Goal: Communication & Community: Answer question/provide support

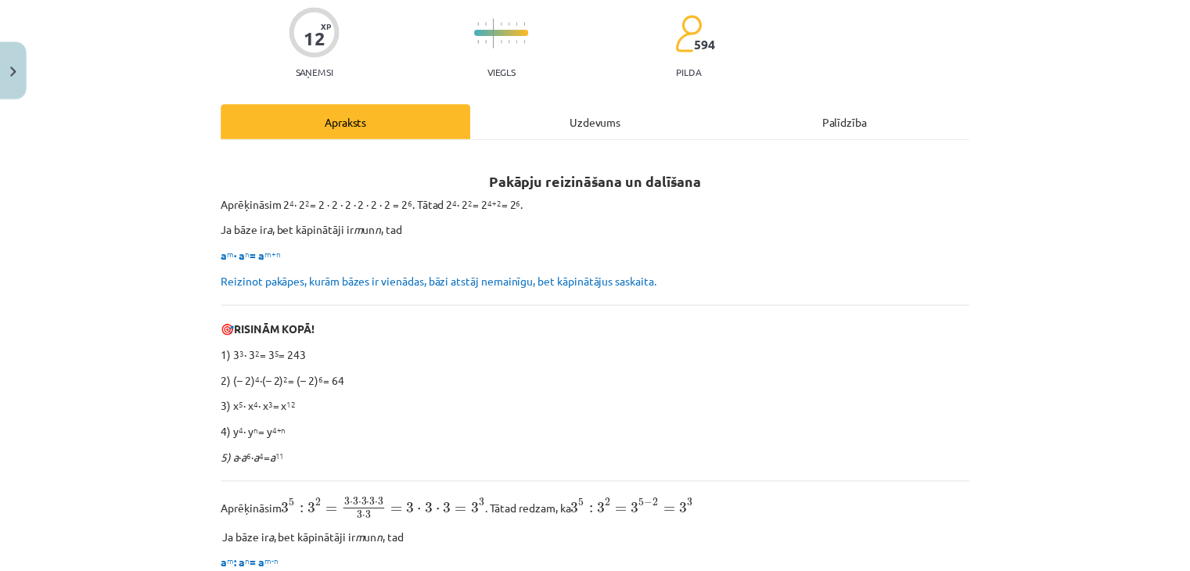
scroll to position [313, 0]
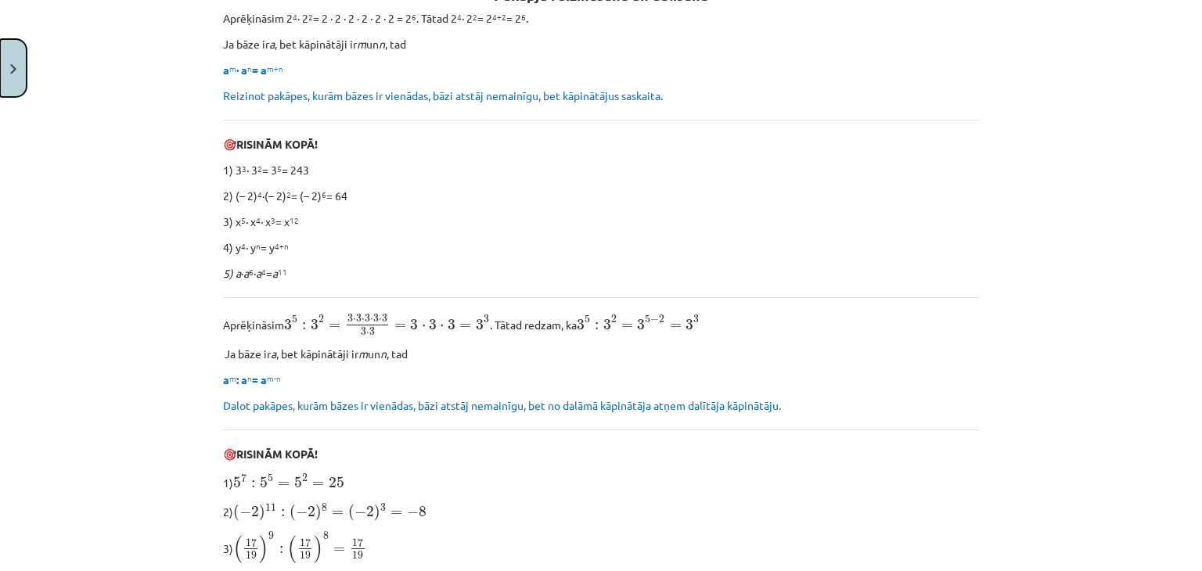
click at [6, 78] on button "Close" at bounding box center [13, 68] width 27 height 58
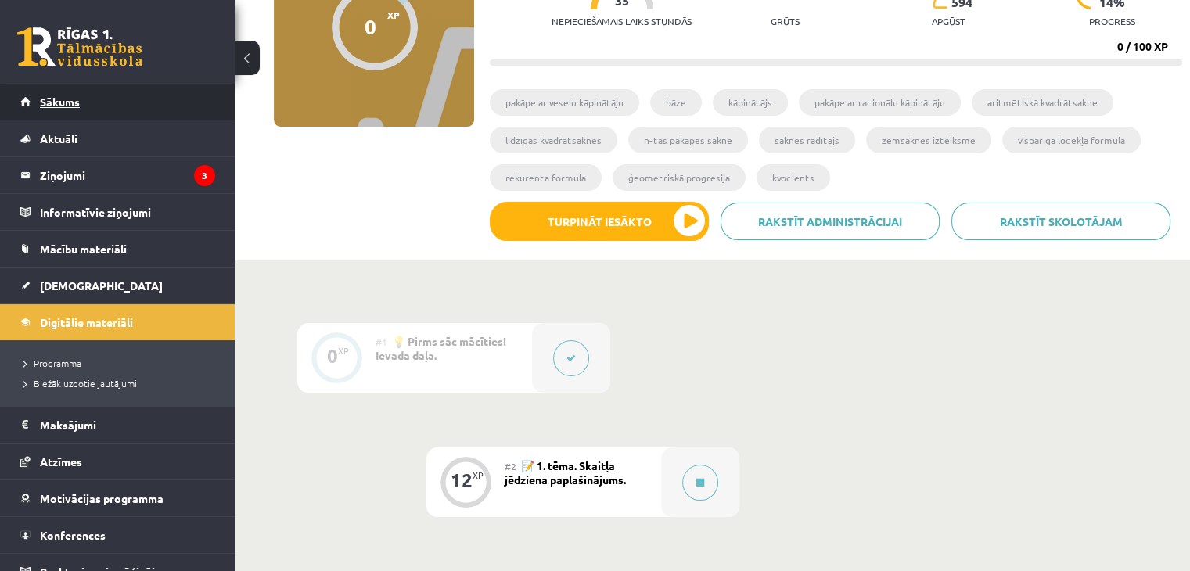
click at [59, 95] on span "Sākums" at bounding box center [60, 102] width 40 height 14
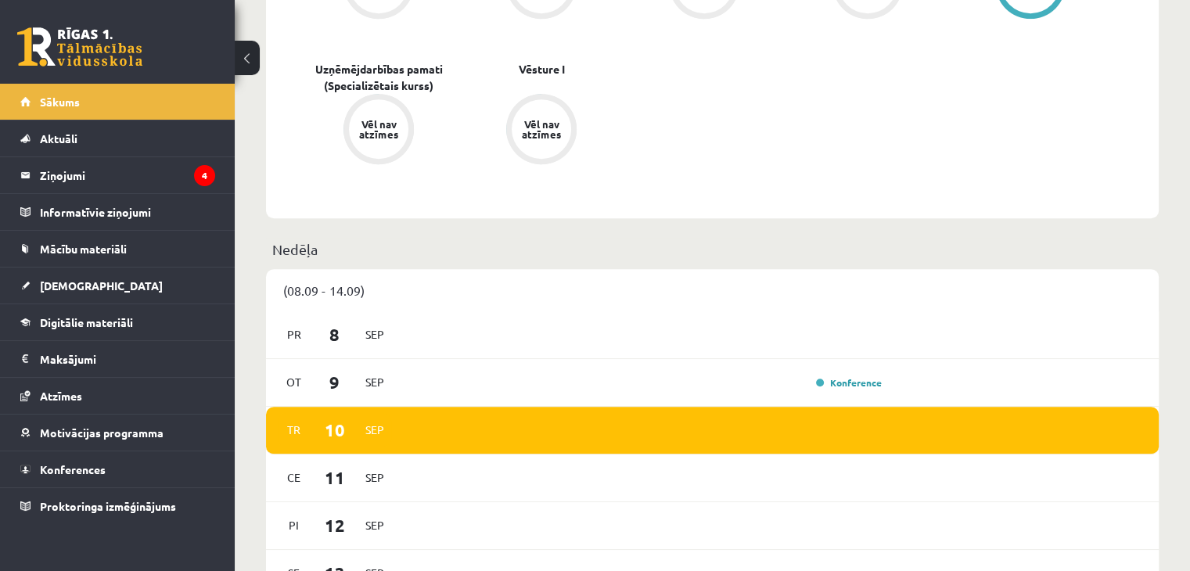
scroll to position [939, 0]
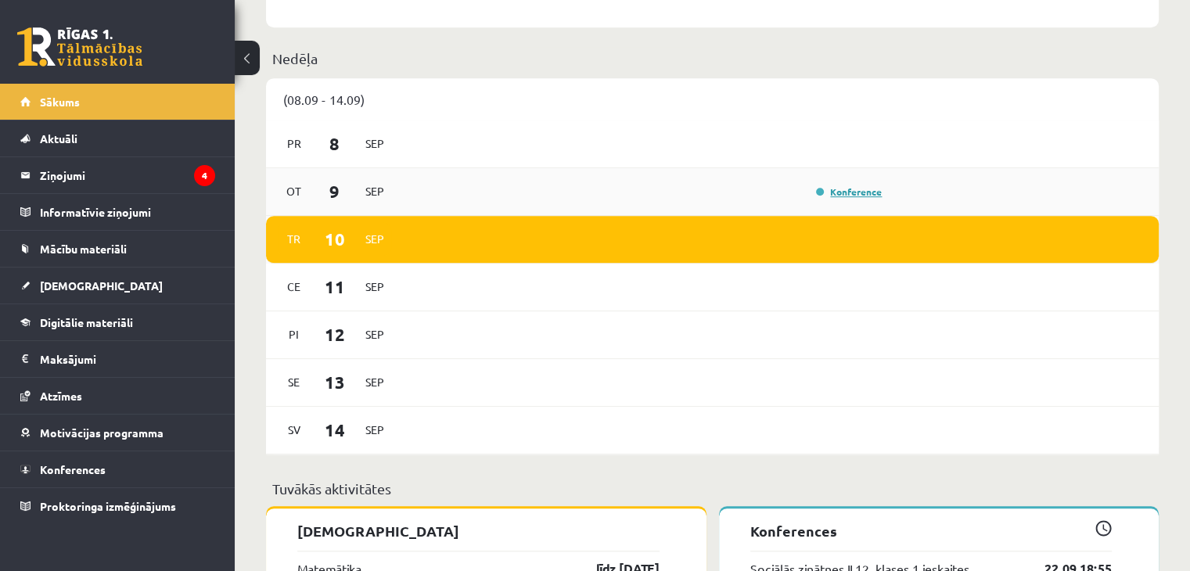
click at [856, 192] on link "Konference" at bounding box center [849, 191] width 66 height 13
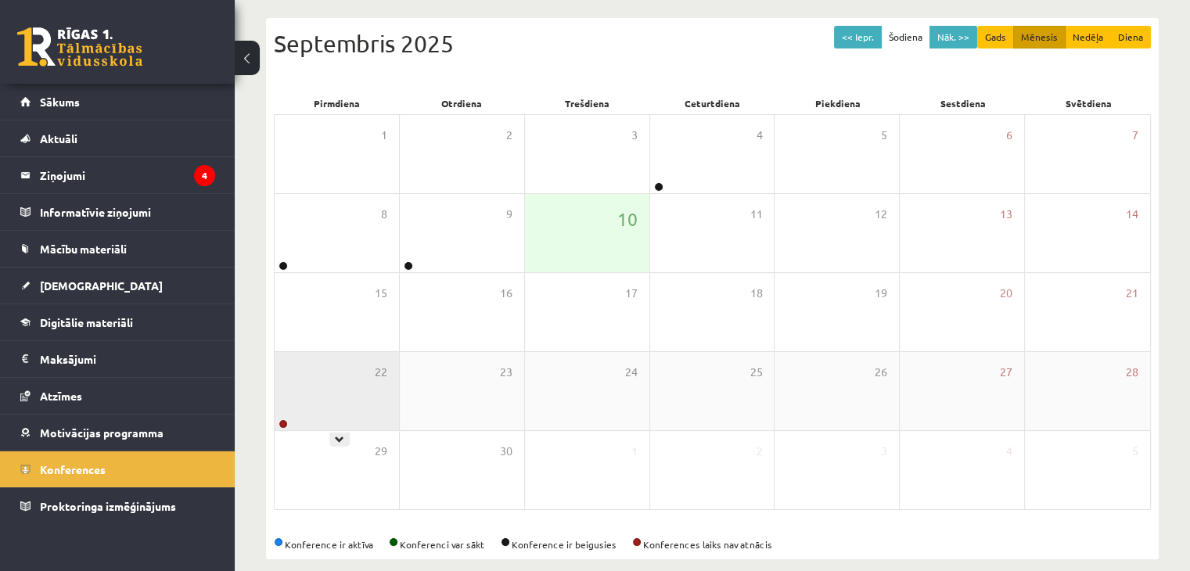
scroll to position [175, 0]
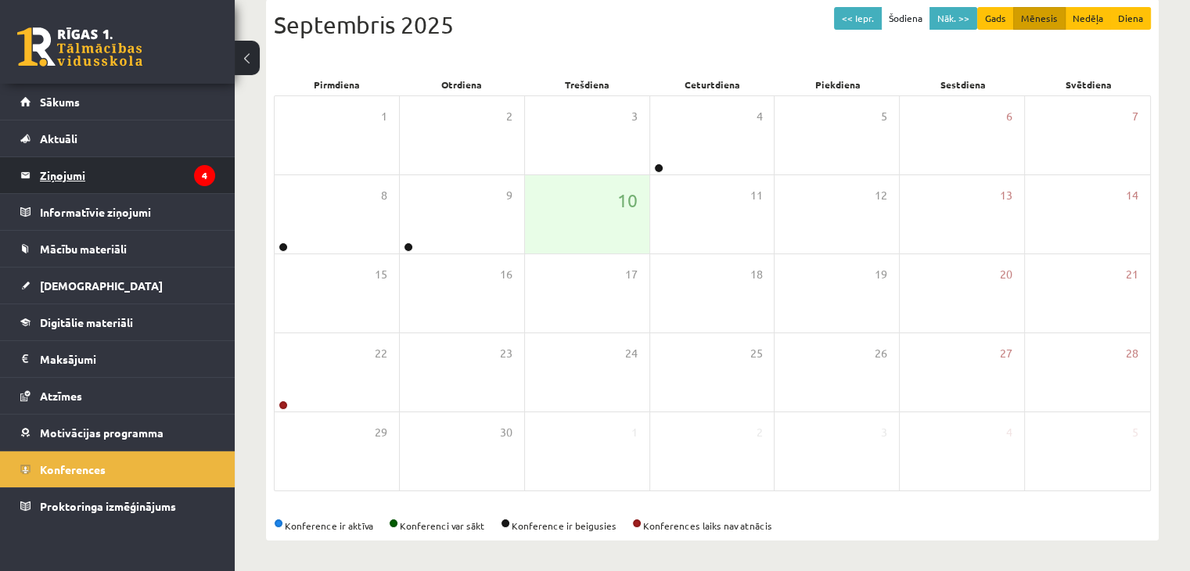
click at [66, 177] on legend "Ziņojumi 4" at bounding box center [127, 175] width 175 height 36
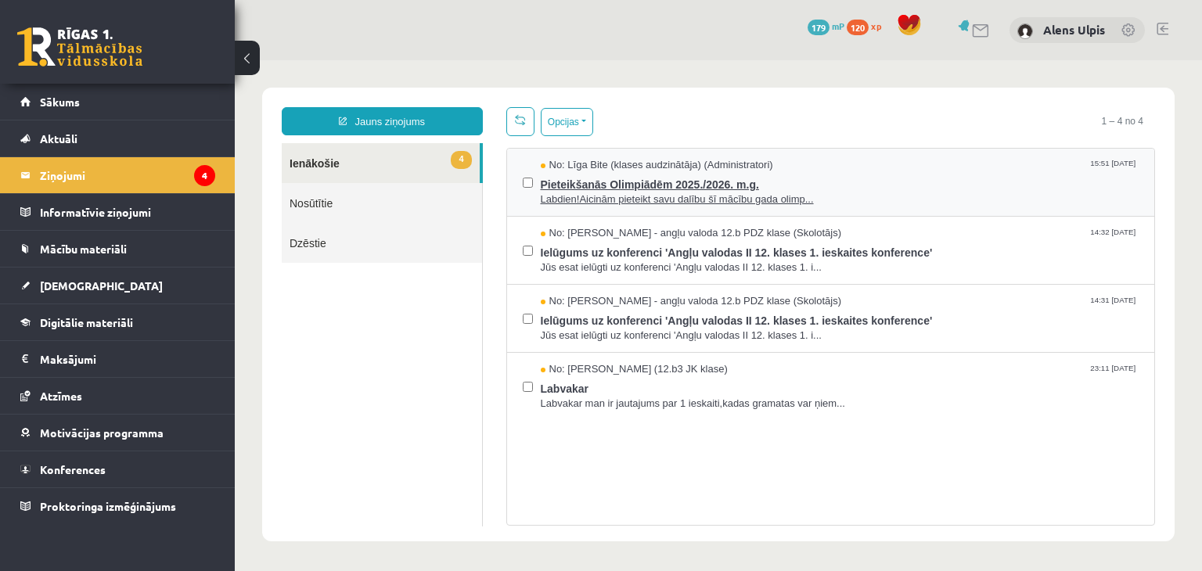
click at [873, 177] on span "Pieteikšanās Olimpiādēm 2025./2026. m.g." at bounding box center [840, 183] width 599 height 20
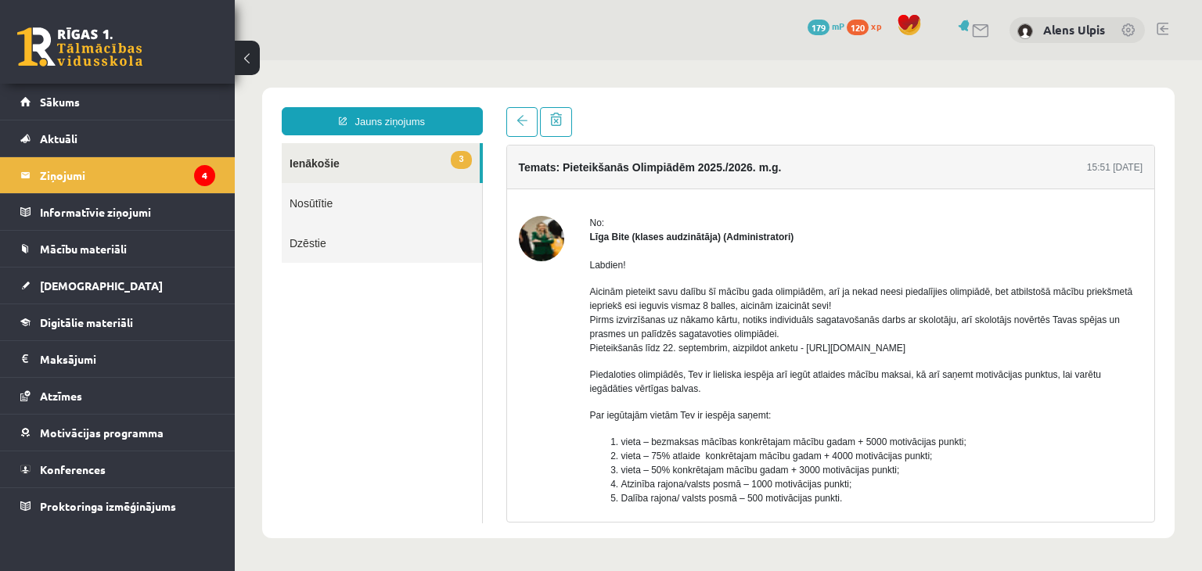
click at [533, 245] on img at bounding box center [541, 238] width 45 height 45
click at [53, 104] on span "Sākums" at bounding box center [60, 102] width 40 height 14
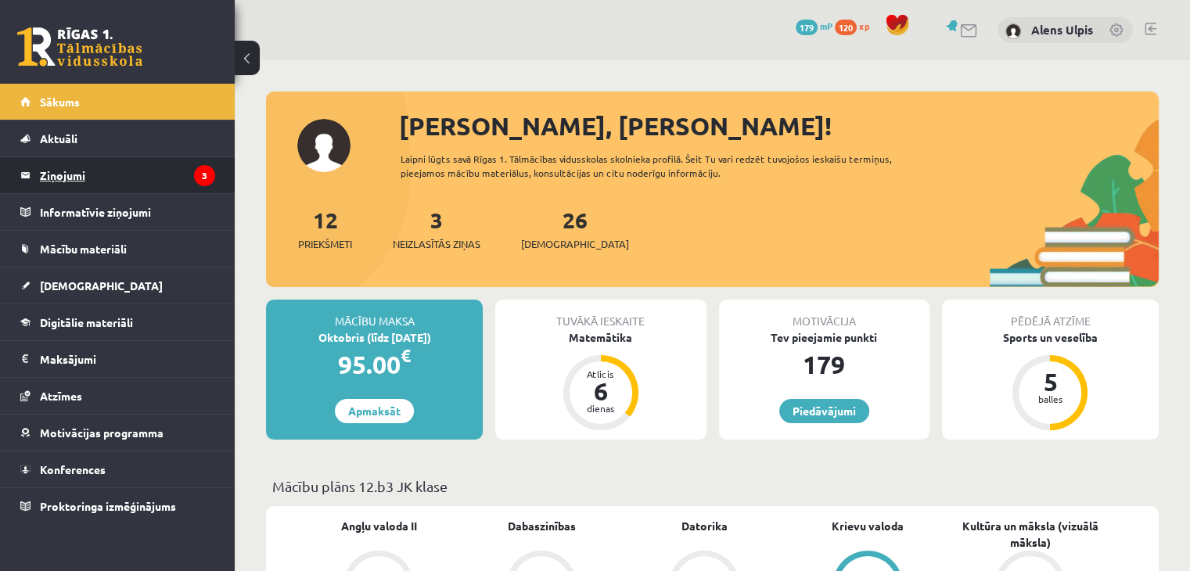
click at [106, 181] on legend "Ziņojumi 3" at bounding box center [127, 175] width 175 height 36
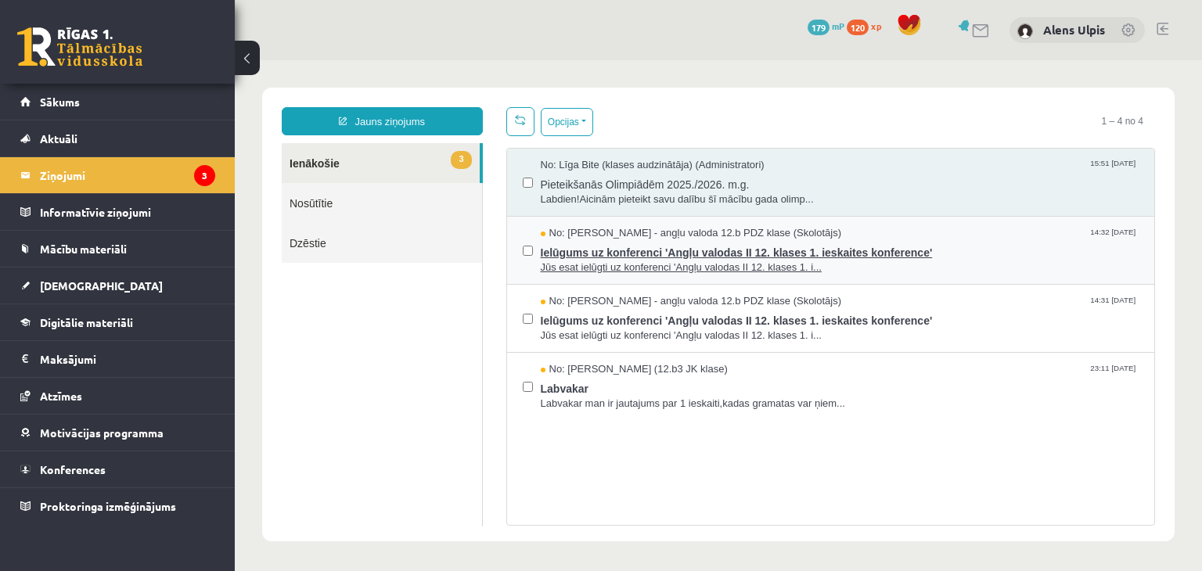
click at [937, 235] on div "No: Agnese Vaškūna - angļu valoda 12.b PDZ klase (Skolotājs) 14:32 08/09/2025" at bounding box center [840, 233] width 599 height 15
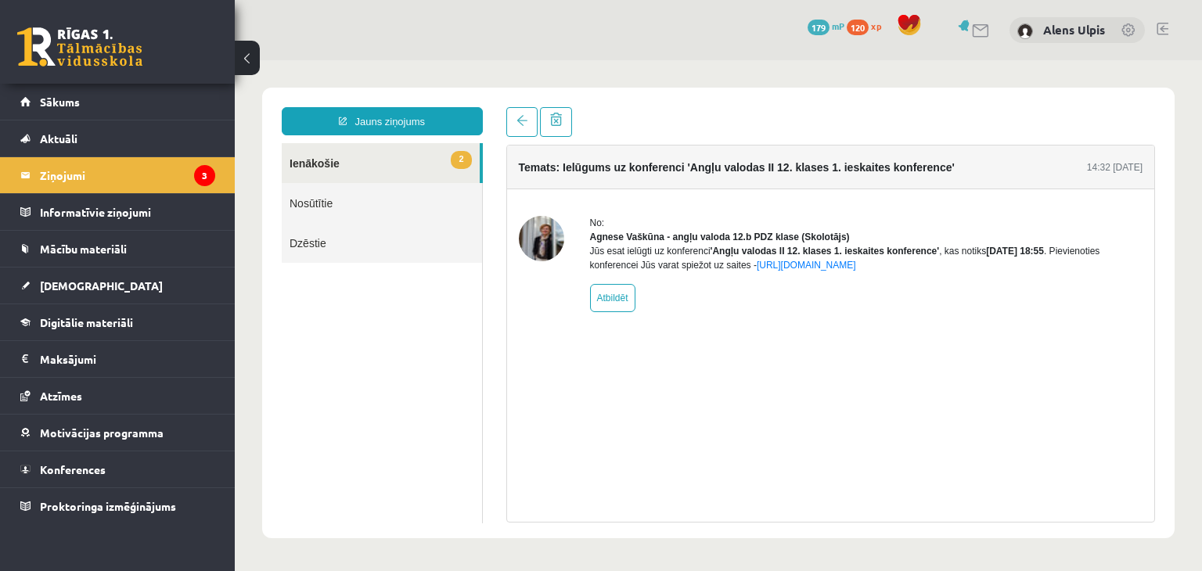
click at [764, 214] on div "No: Agnese Vaškūna - angļu valoda 12.b PDZ klase (Skolotājs) Jūs esat ielūgti u…" at bounding box center [831, 263] width 648 height 149
click at [325, 158] on link "2 Ienākošie" at bounding box center [381, 163] width 198 height 40
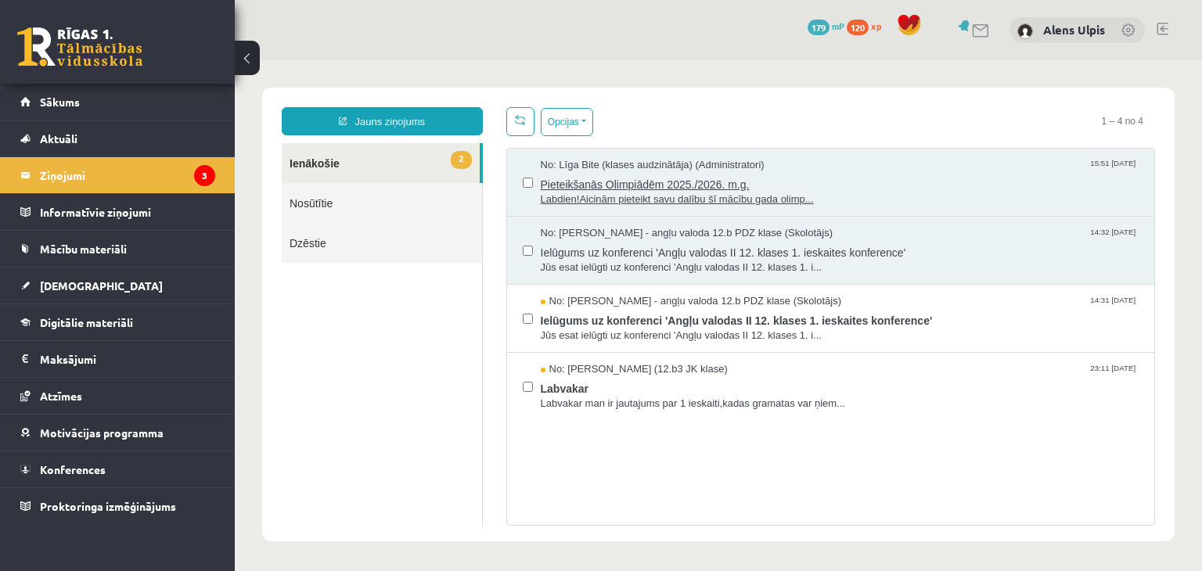
click at [976, 179] on span "Pieteikšanās Olimpiādēm 2025./2026. m.g." at bounding box center [840, 183] width 599 height 20
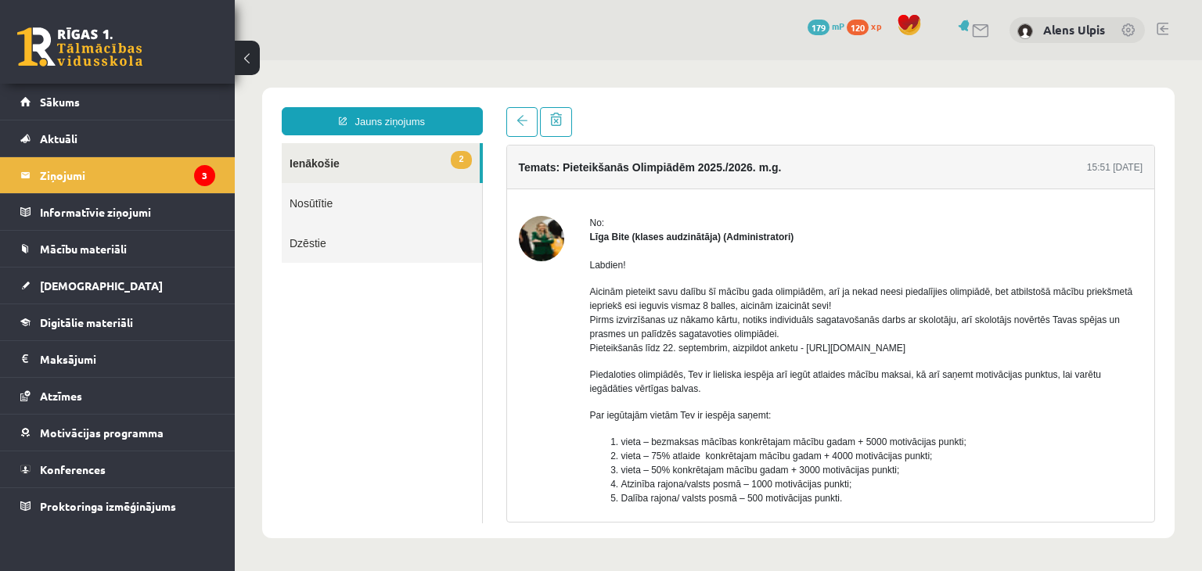
click at [976, 179] on div "Temats: Pieteikšanās Olimpiādēm 2025./2026. m.g. 15:51 10/09/2025" at bounding box center [831, 168] width 648 height 44
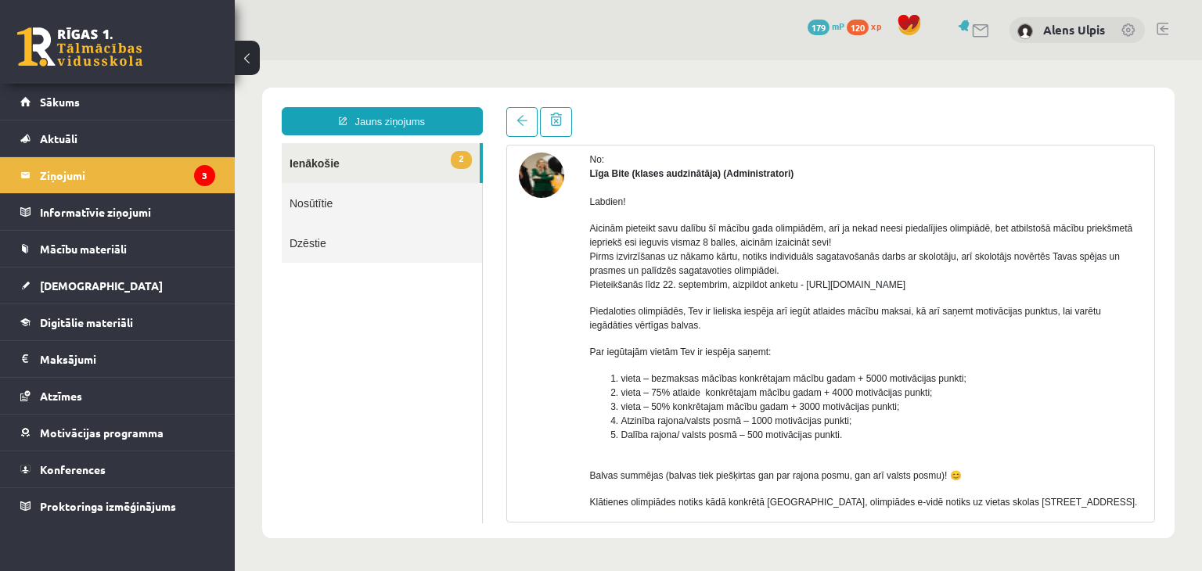
scroll to position [198, 0]
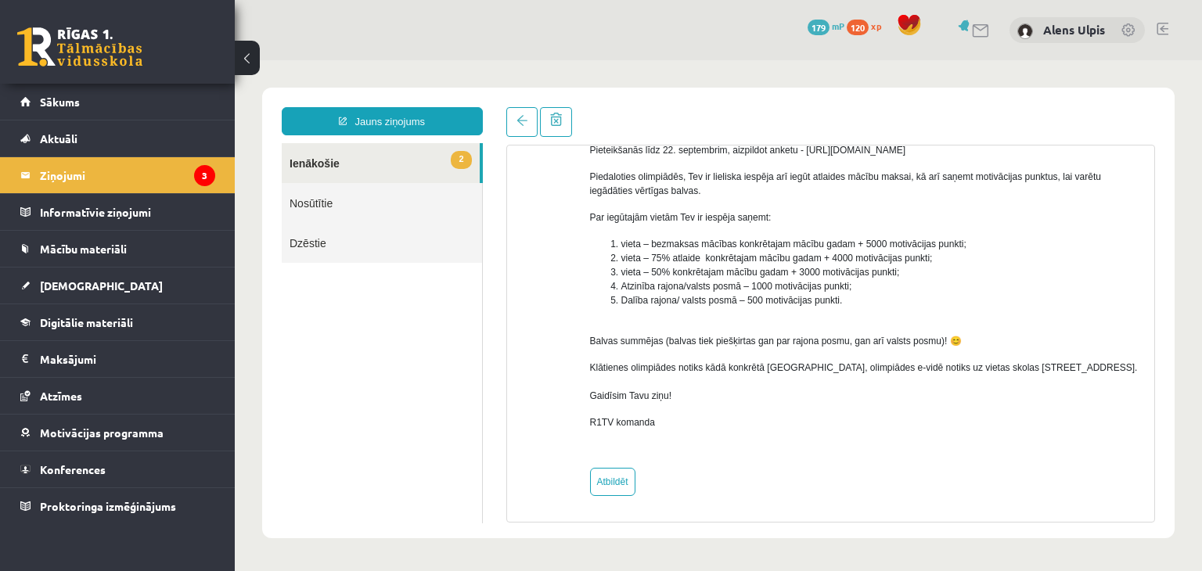
click at [300, 241] on link "Dzēstie" at bounding box center [382, 243] width 200 height 40
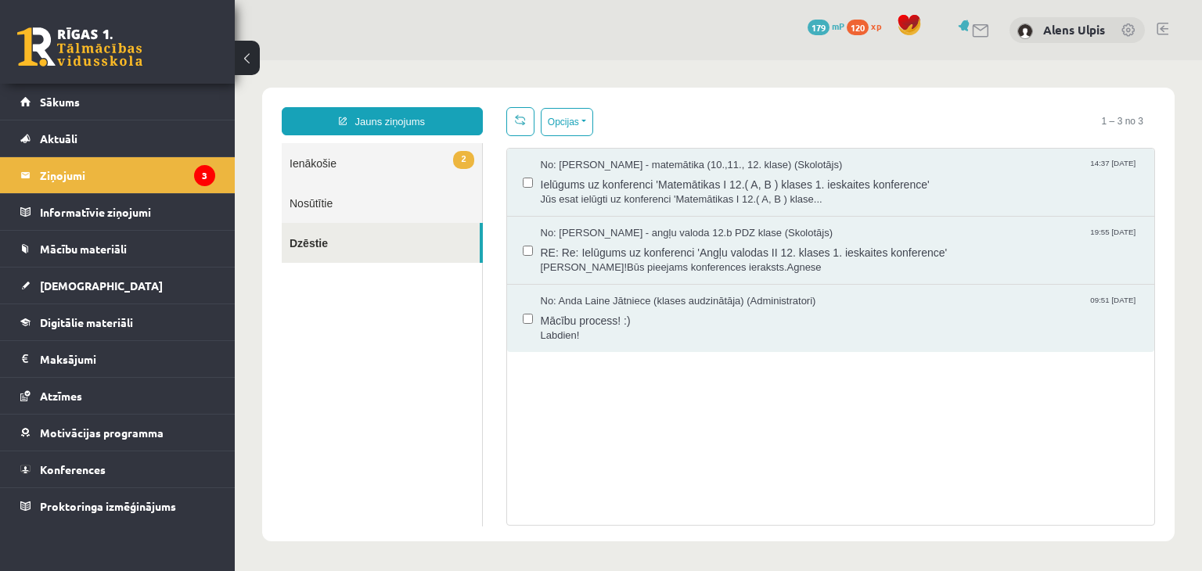
scroll to position [0, 0]
click at [586, 321] on span "Mācību process! :)" at bounding box center [840, 319] width 599 height 20
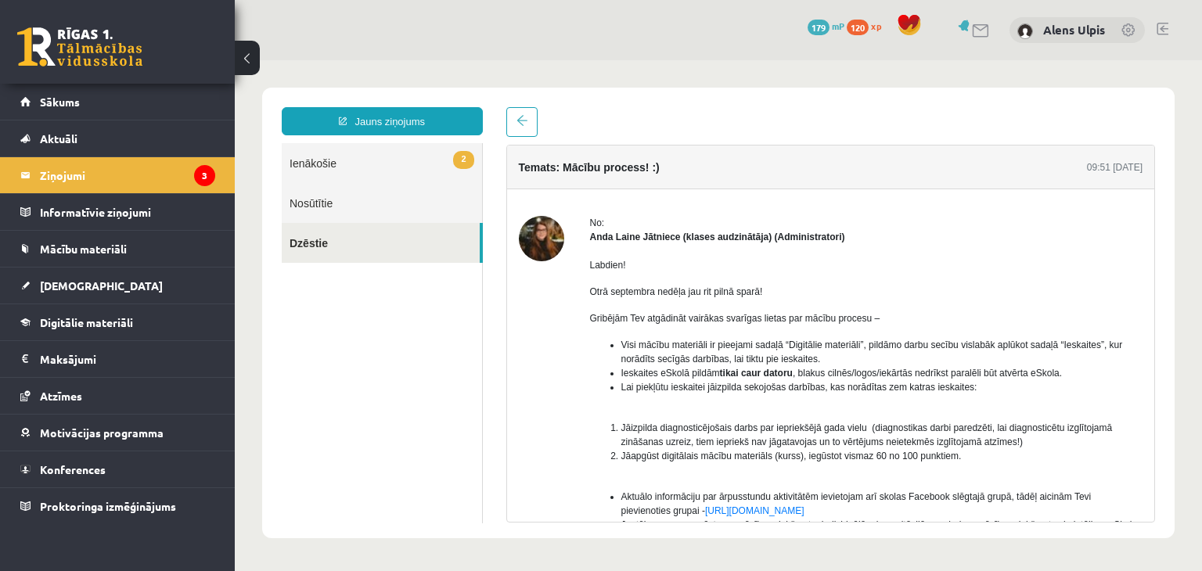
click at [294, 245] on link "Dzēstie" at bounding box center [381, 243] width 198 height 40
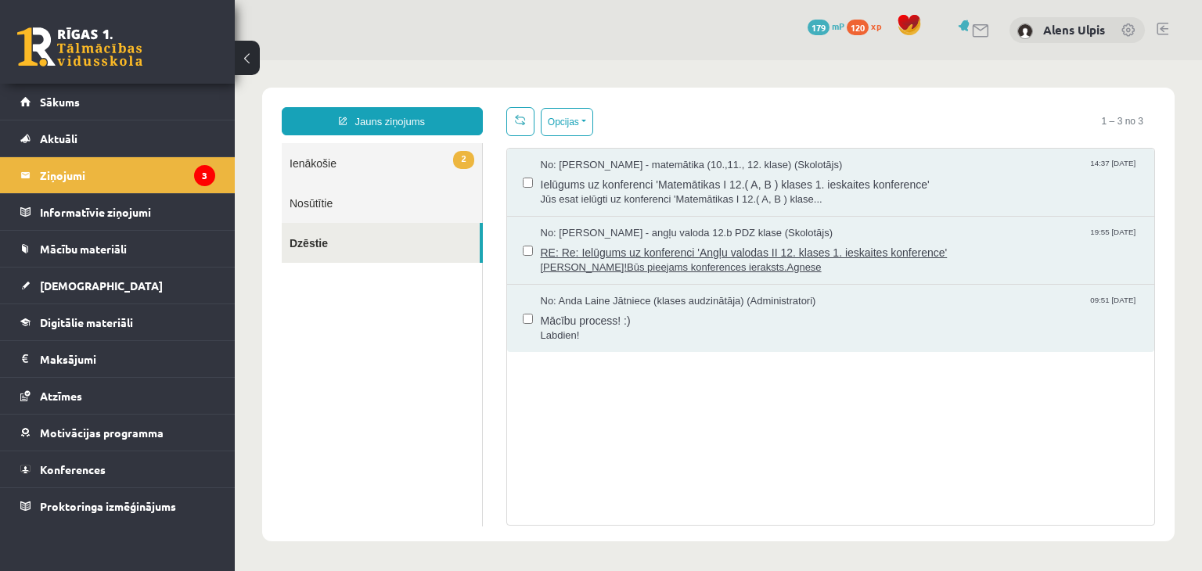
click at [598, 249] on span "RE: Re: Ielūgums uz konferenci 'Angļu valodas II 12. klases 1. ieskaites konfer…" at bounding box center [840, 251] width 599 height 20
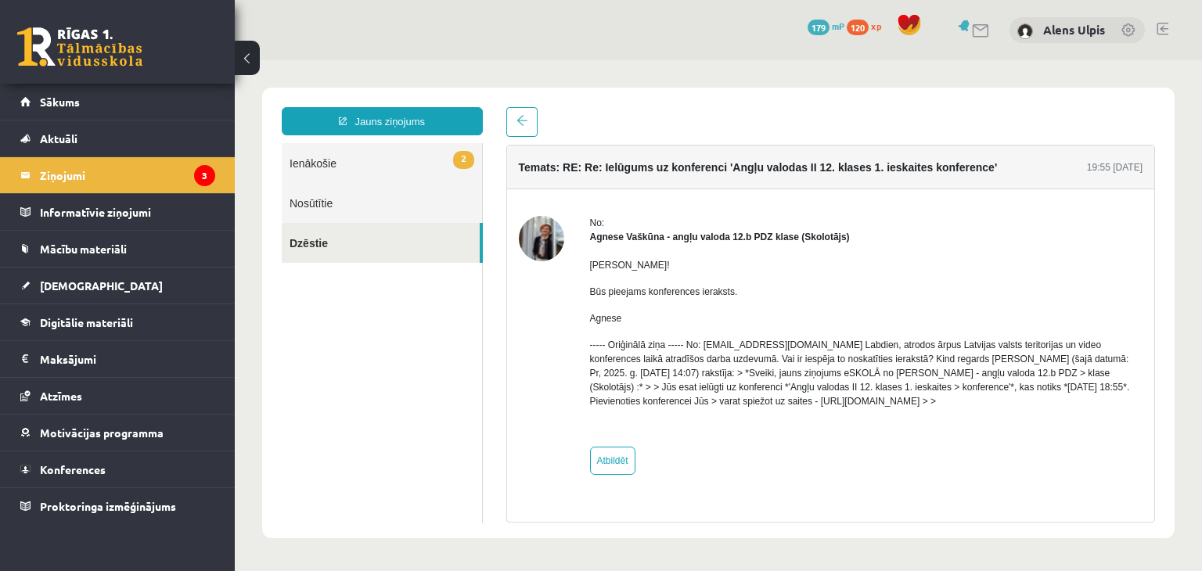
click at [651, 263] on p "Sveiks!" at bounding box center [866, 265] width 553 height 14
click at [58, 110] on link "Sākums" at bounding box center [117, 102] width 195 height 36
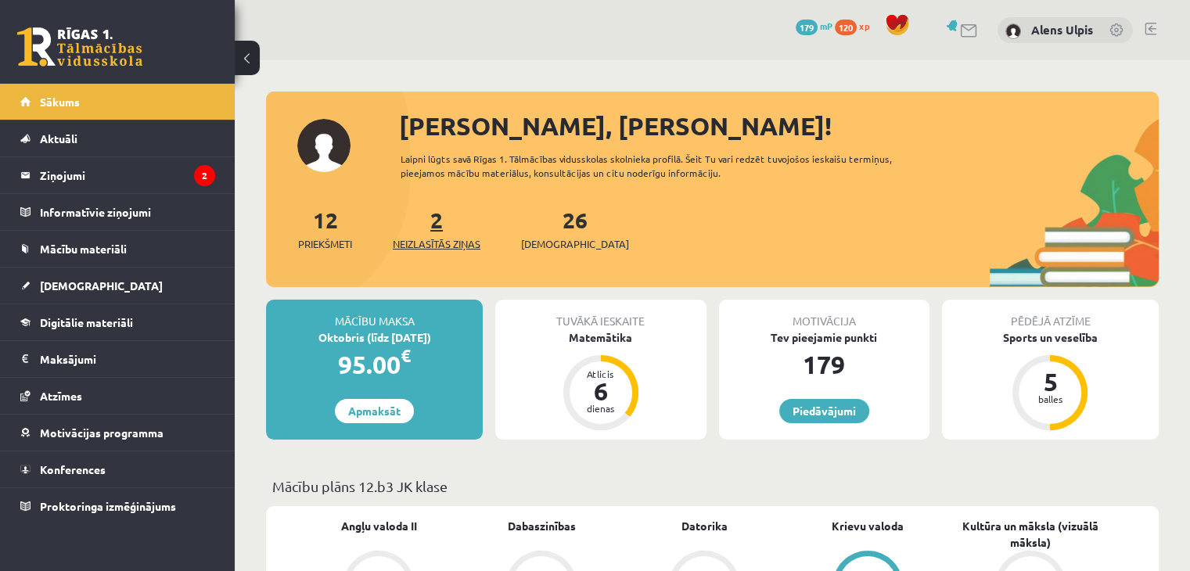
click at [457, 242] on span "Neizlasītās ziņas" at bounding box center [437, 244] width 88 height 16
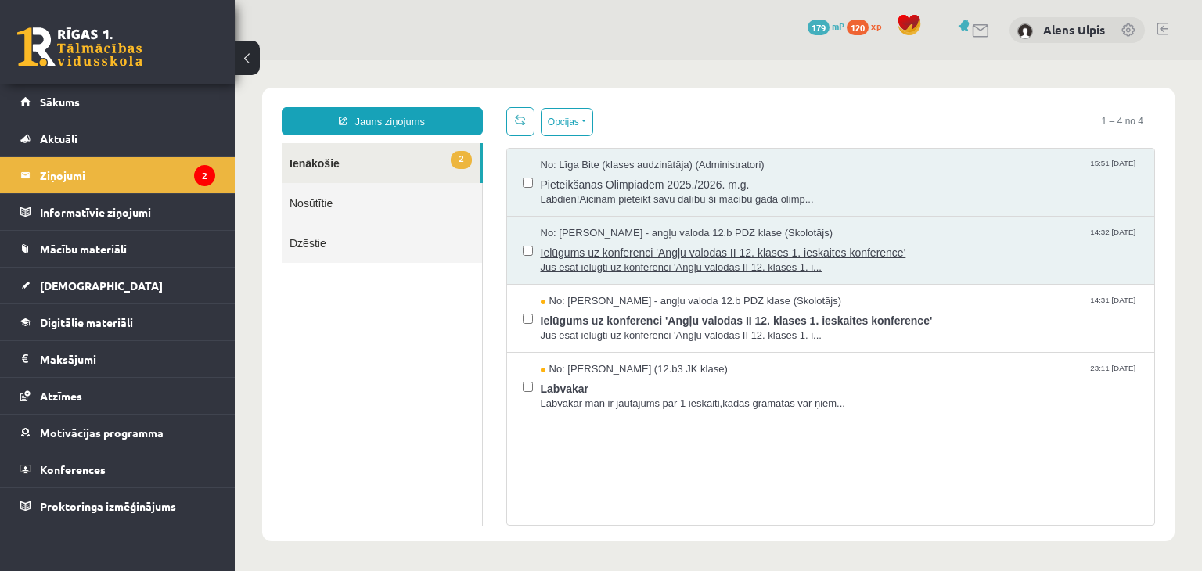
click at [1004, 251] on span "Ielūgums uz konferenci 'Angļu valodas II 12. klases 1. ieskaites konference'" at bounding box center [840, 251] width 599 height 20
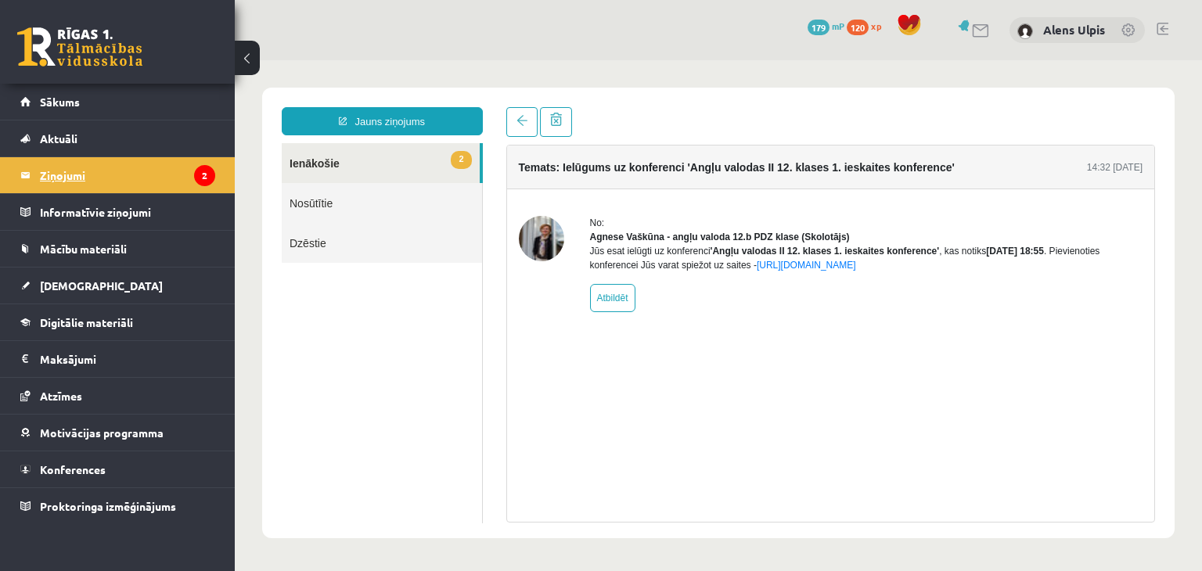
click at [66, 173] on legend "Ziņojumi 2" at bounding box center [127, 175] width 175 height 36
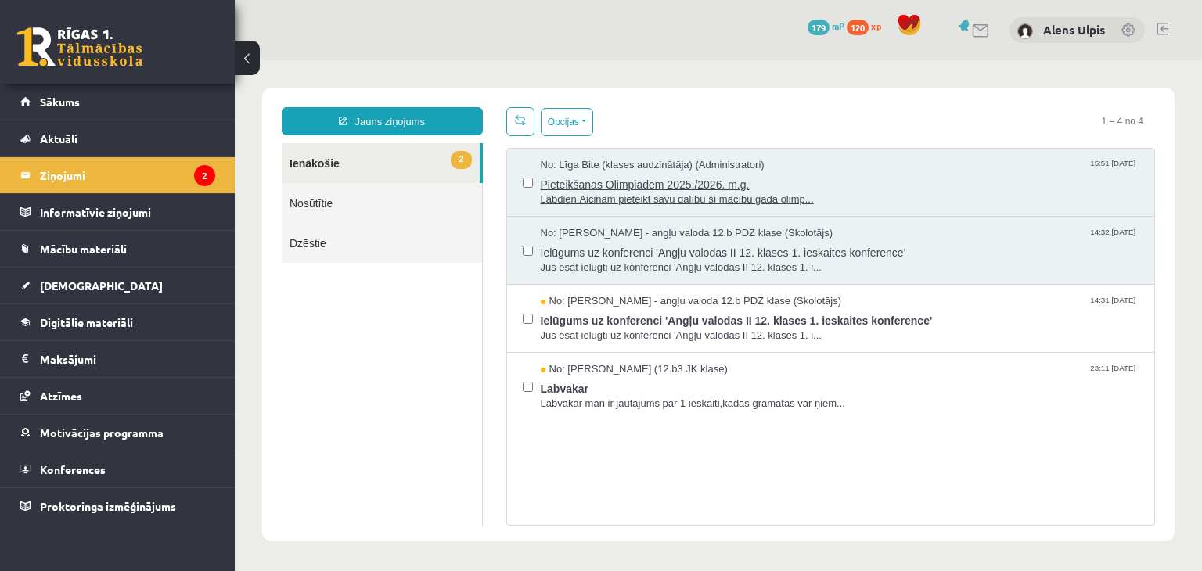
click at [594, 176] on span "Pieteikšanās Olimpiādēm 2025./2026. m.g." at bounding box center [840, 183] width 599 height 20
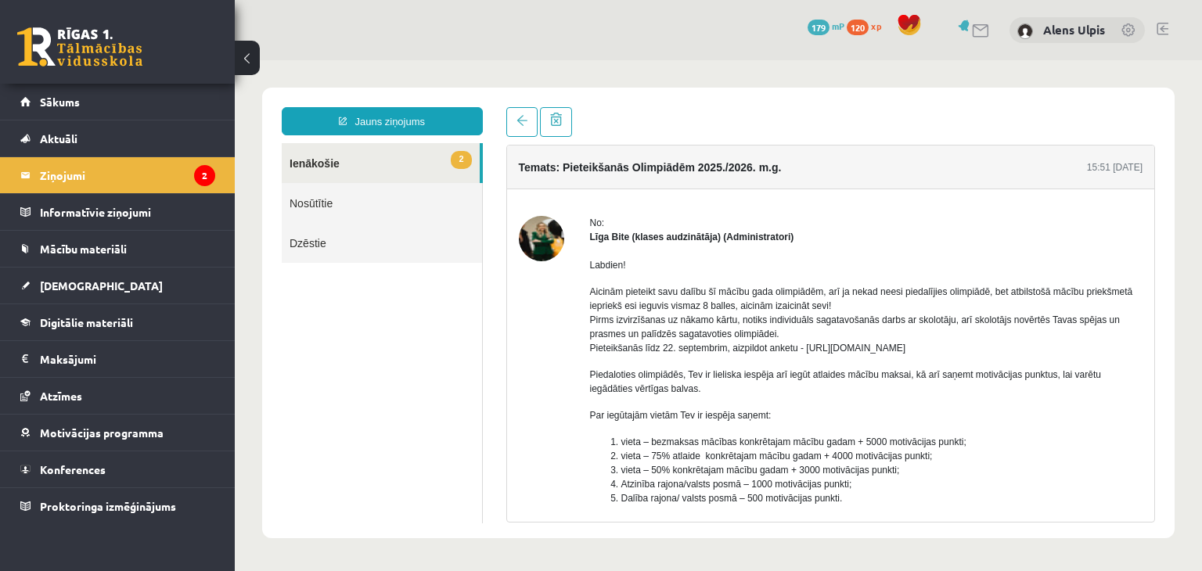
click at [600, 214] on div "No: [PERSON_NAME] (klases audzinātāja) (Administratori) Labdien! Aicinām pietei…" at bounding box center [831, 454] width 648 height 531
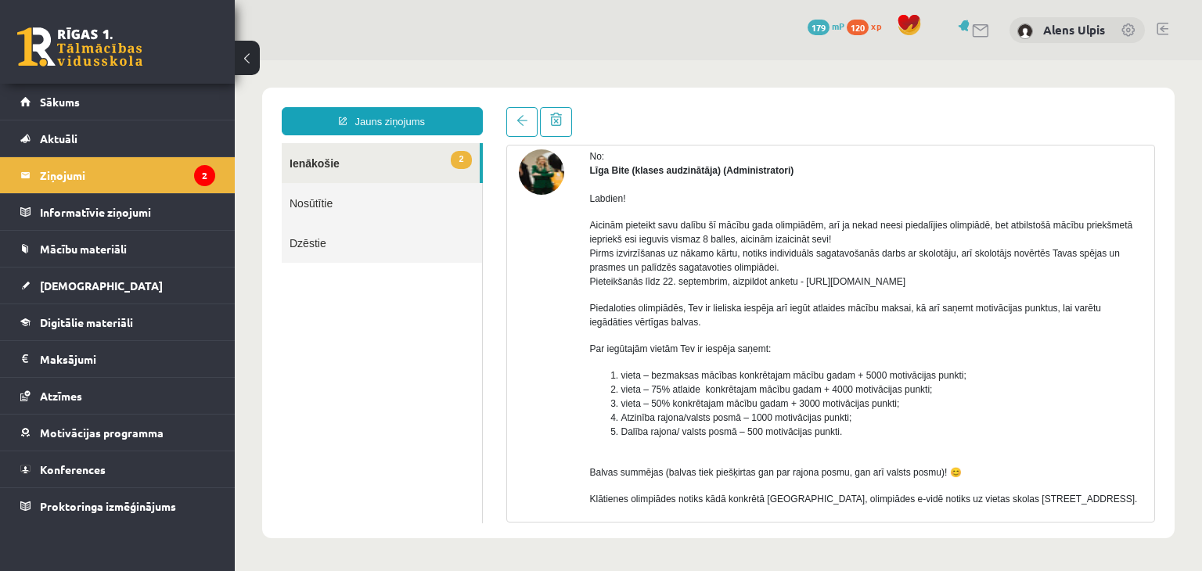
scroll to position [198, 0]
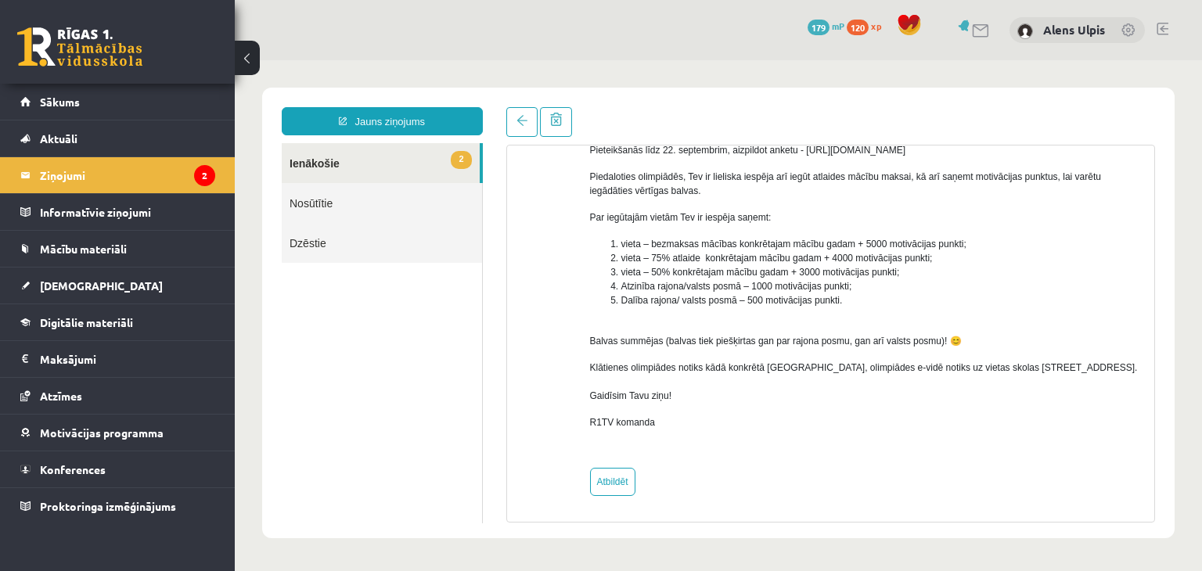
click at [325, 164] on link "2 Ienākošie" at bounding box center [381, 163] width 198 height 40
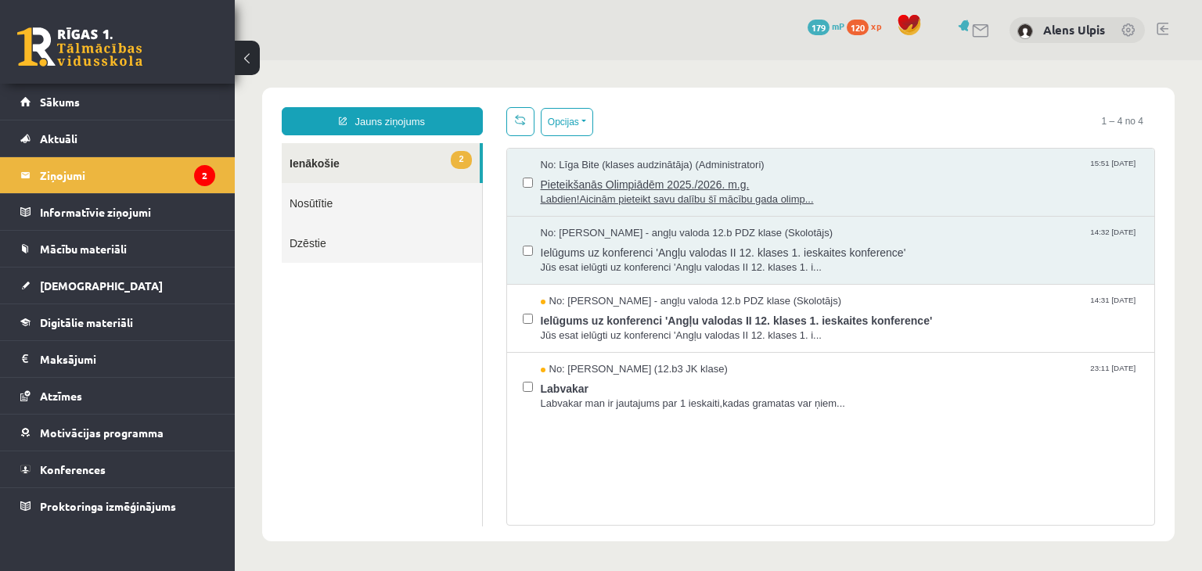
scroll to position [0, 0]
click at [909, 182] on span "Pieteikšanās Olimpiādēm 2025./2026. m.g." at bounding box center [840, 183] width 599 height 20
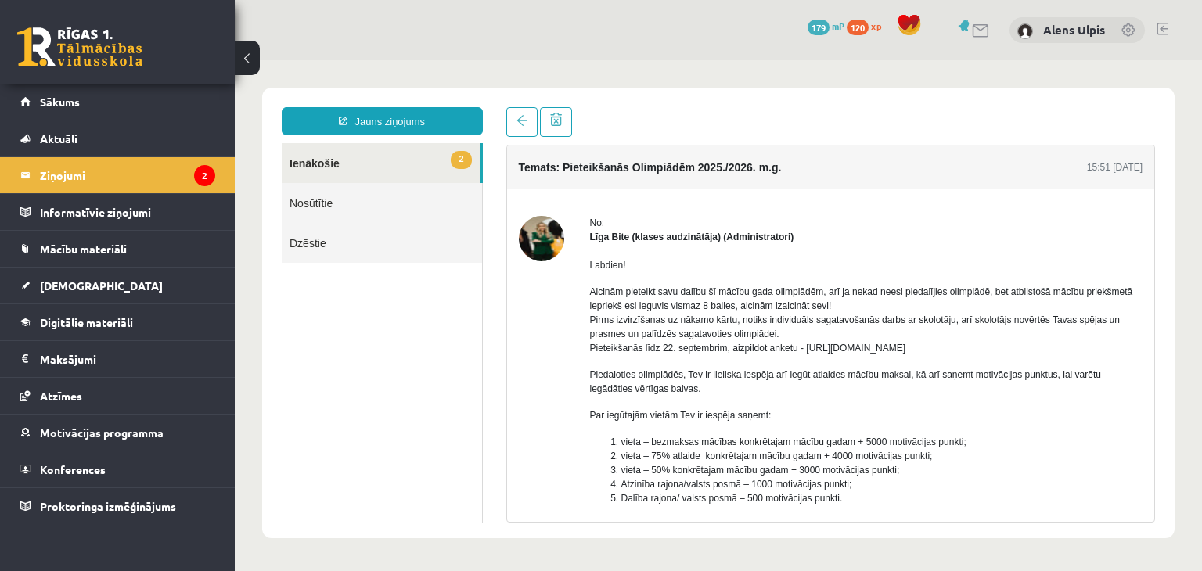
click at [354, 163] on link "2 Ienākošie" at bounding box center [381, 163] width 198 height 40
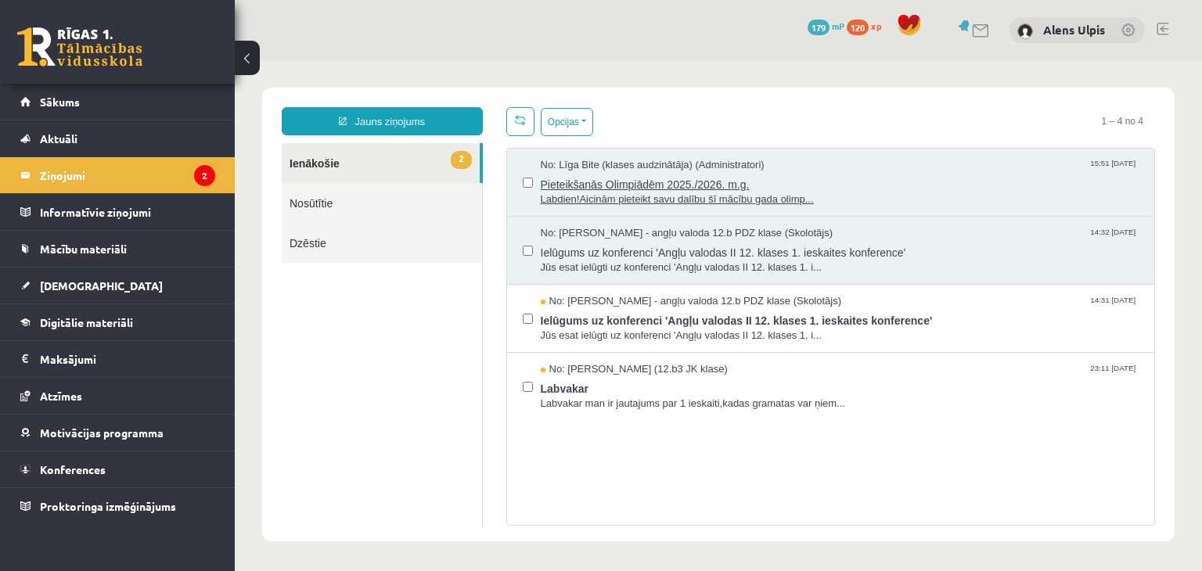
click at [617, 187] on span "Pieteikšanās Olimpiādēm 2025./2026. m.g." at bounding box center [840, 183] width 599 height 20
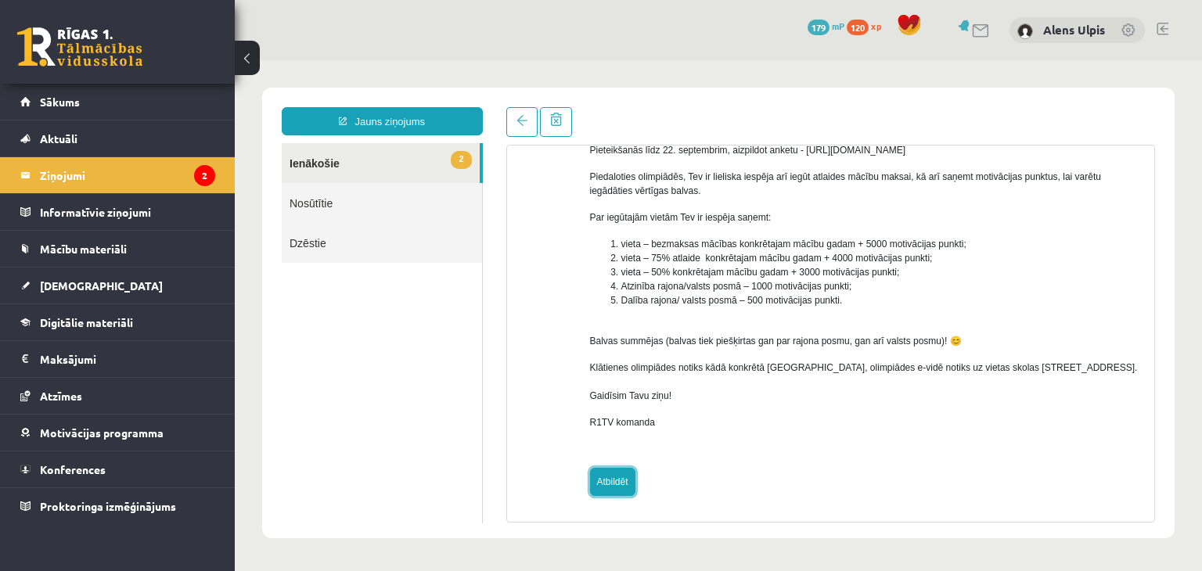
click at [603, 493] on link "Atbildēt" at bounding box center [612, 482] width 45 height 28
type input "**********"
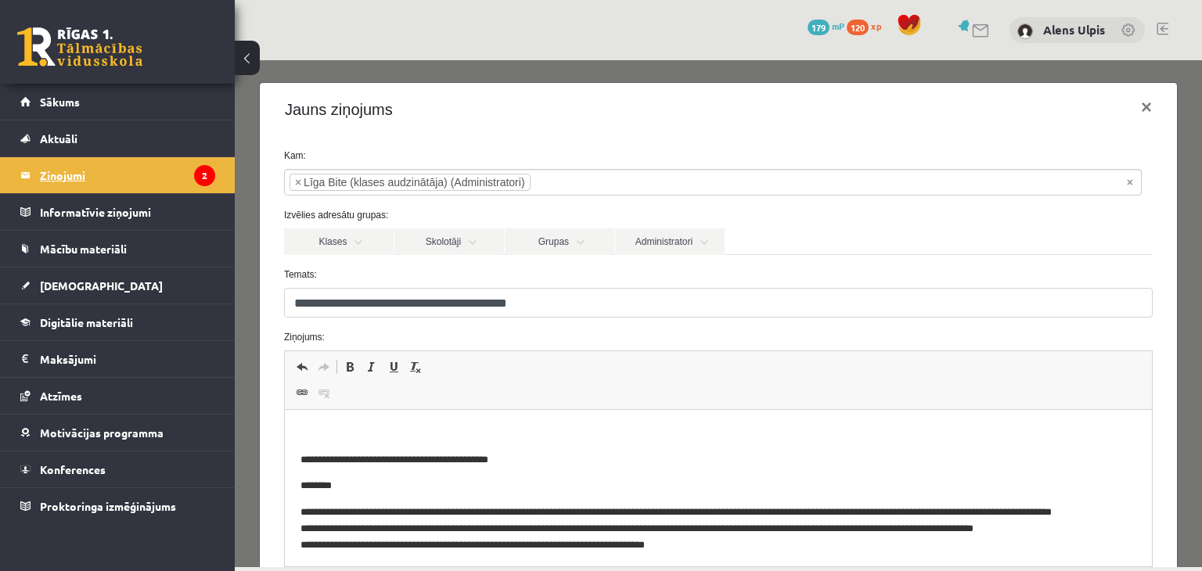
click at [70, 180] on legend "Ziņojumi 2" at bounding box center [127, 175] width 175 height 36
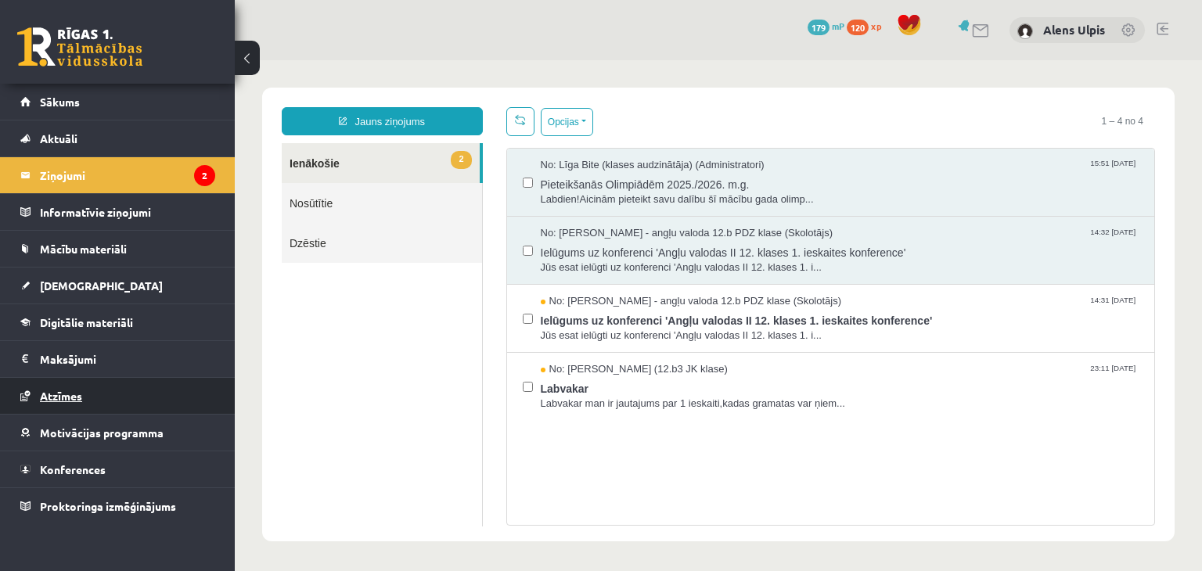
click at [77, 396] on span "Atzīmes" at bounding box center [61, 396] width 42 height 14
